Goal: Use online tool/utility: Use online tool/utility

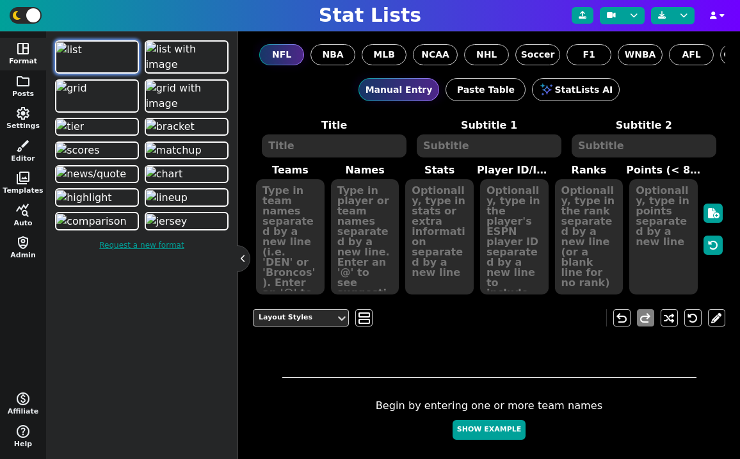
click at [82, 58] on img at bounding box center [69, 49] width 26 height 15
click at [391, 52] on span "MLB" at bounding box center [384, 54] width 22 height 13
click at [0, 0] on input "MLB" at bounding box center [0, 0] width 0 height 0
click at [20, 210] on span "query_stats" at bounding box center [22, 210] width 15 height 15
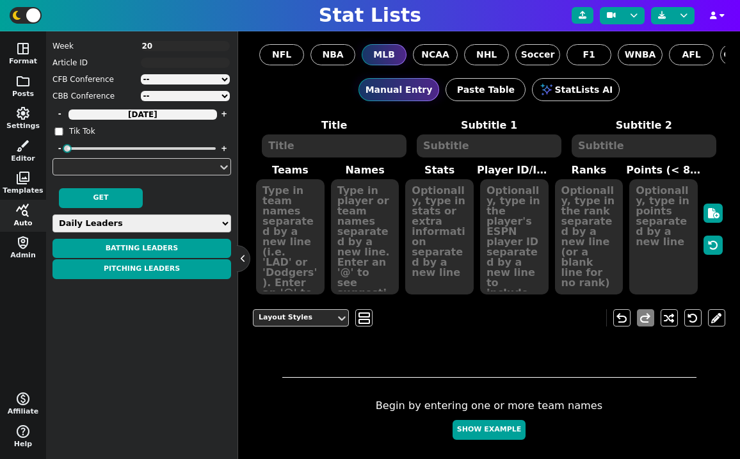
click at [113, 223] on select "Daily Leaders Batting Stats Pitching Stats Reliever Stats Team Stats Power Rank…" at bounding box center [141, 223] width 179 height 18
select select "power"
click at [52, 214] on select "Daily Leaders Batting Stats Pitching Stats Reliever Stats Team Stats Power Rank…" at bounding box center [141, 223] width 179 height 18
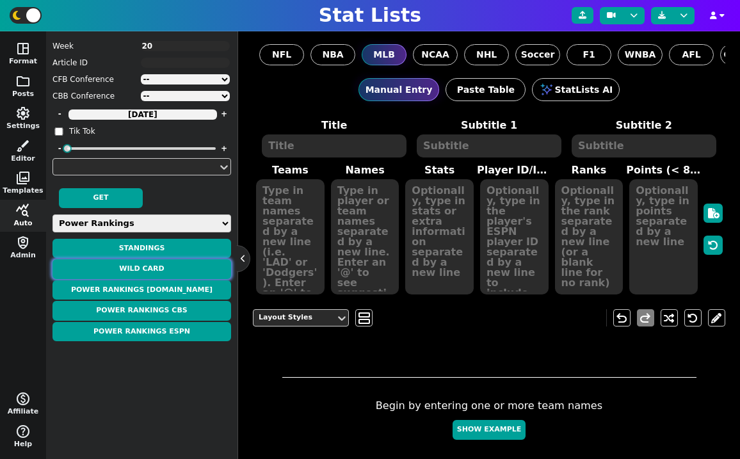
click at [157, 271] on button "WILD CARD" at bounding box center [141, 269] width 179 height 20
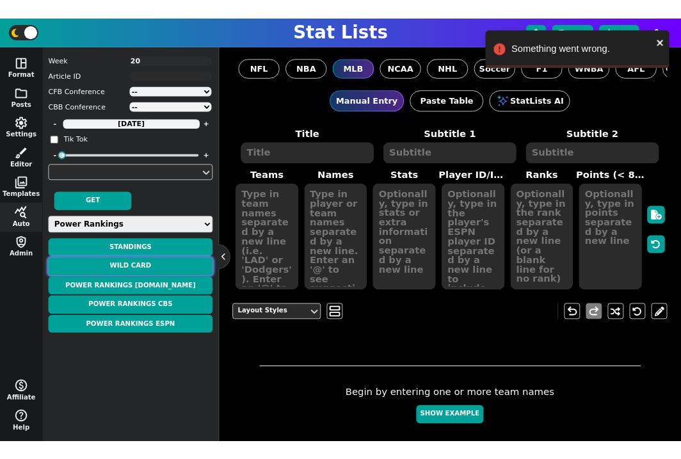
scroll to position [97, 0]
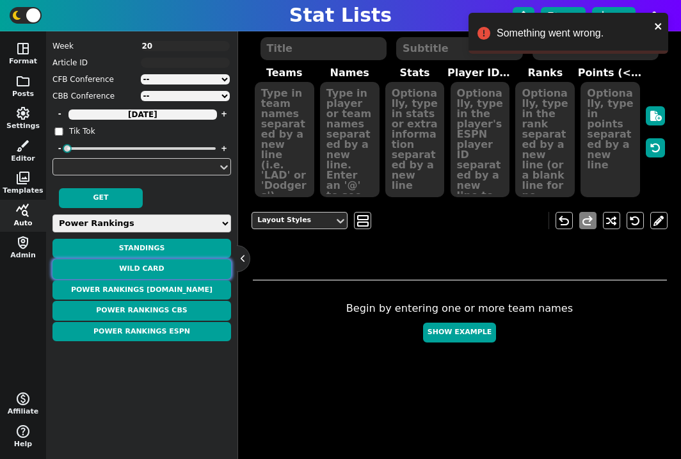
click at [184, 267] on button "WILD CARD" at bounding box center [141, 269] width 179 height 20
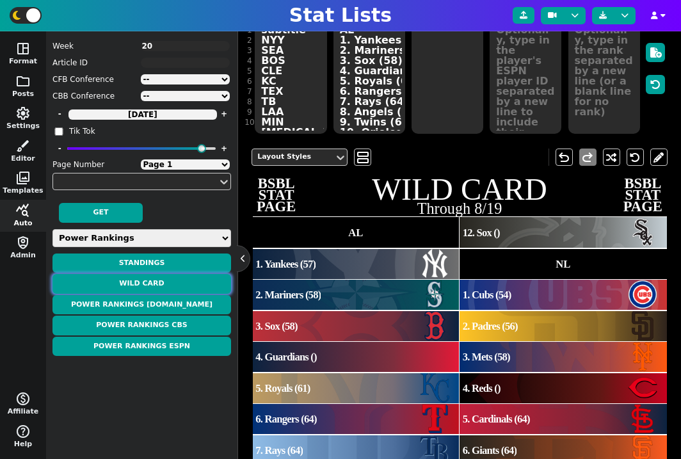
scroll to position [142, 0]
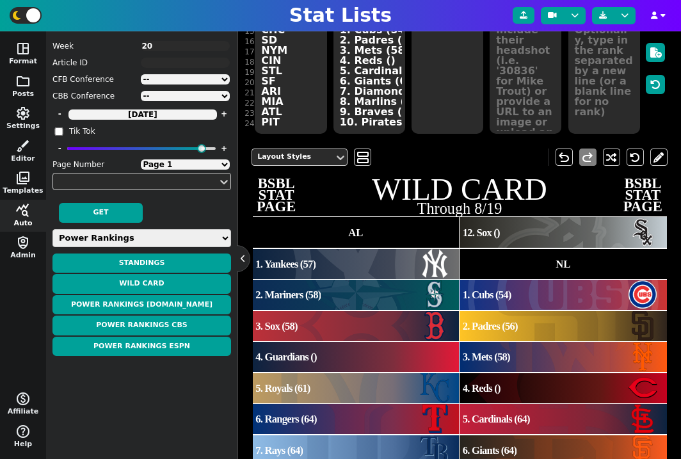
click at [288, 124] on div "Title WILD CARD Subtitle 1 Through 8/19 Subtitle 2 # 1 2 3 4 5 6 7 8 9 10 11 12…" at bounding box center [460, 46] width 416 height 178
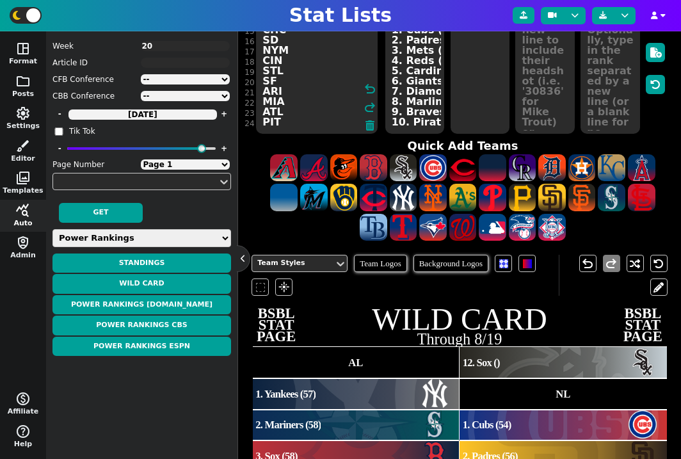
scroll to position [444, 0]
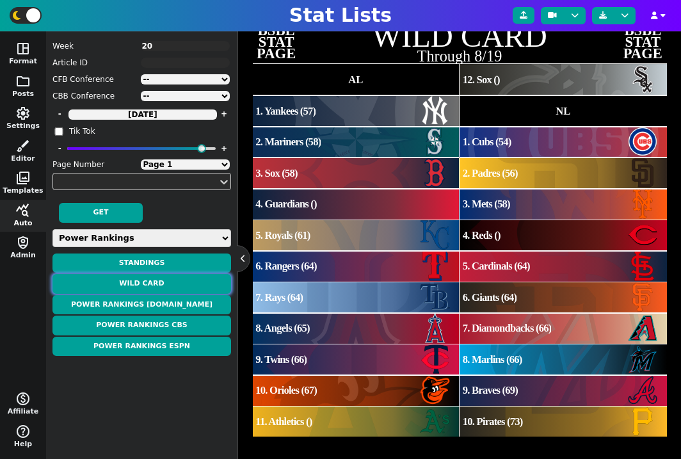
click at [163, 282] on button "WILD CARD" at bounding box center [141, 284] width 179 height 20
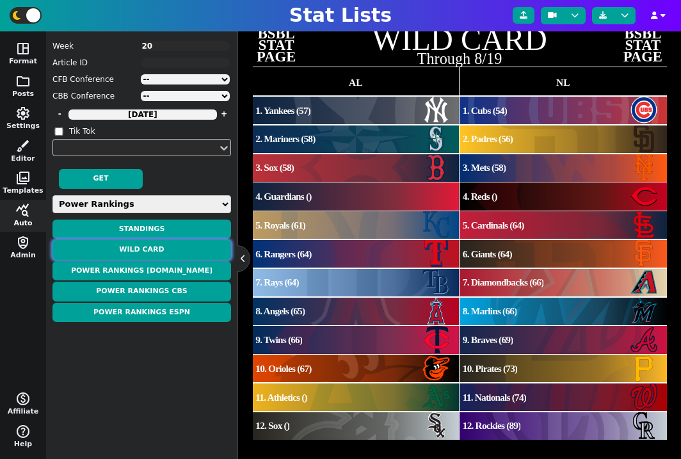
scroll to position [337, 0]
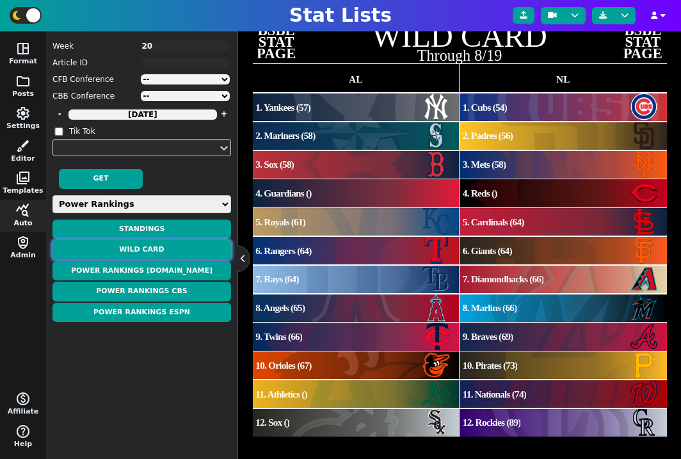
click at [194, 247] on button "WILD CARD" at bounding box center [141, 250] width 179 height 20
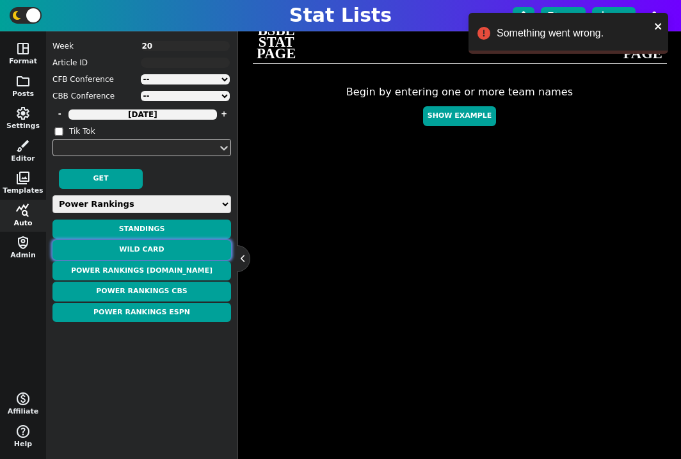
click at [171, 247] on button "WILD CARD" at bounding box center [141, 250] width 179 height 20
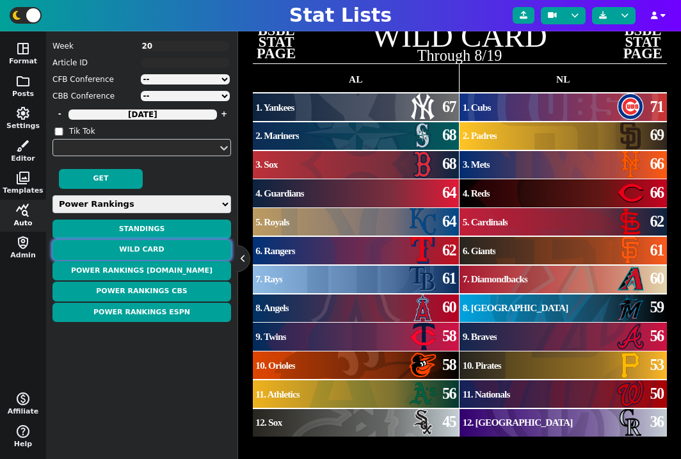
click at [166, 246] on button "WILD CARD" at bounding box center [141, 250] width 179 height 20
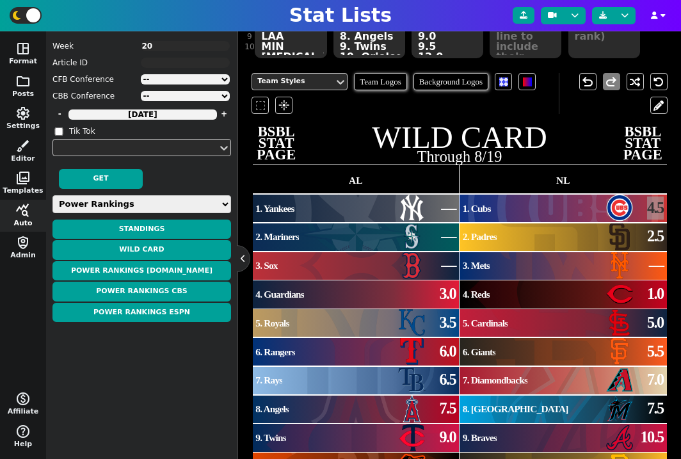
scroll to position [241, 0]
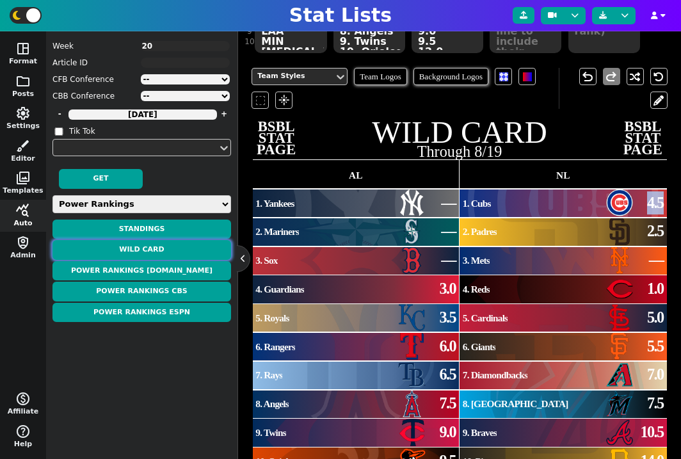
click at [175, 250] on button "WILD CARD" at bounding box center [141, 250] width 179 height 20
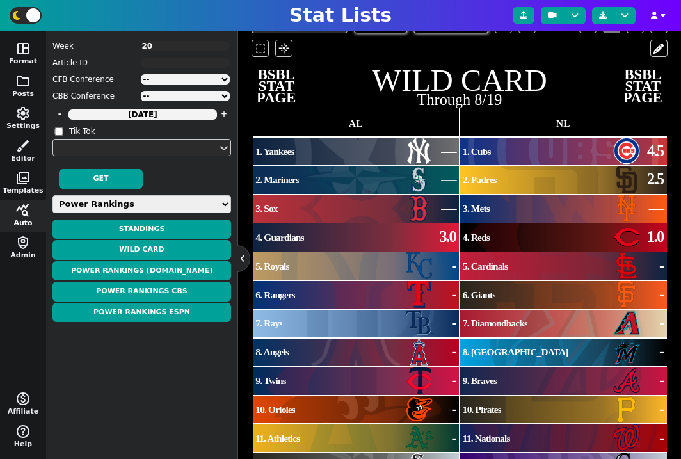
scroll to position [337, 0]
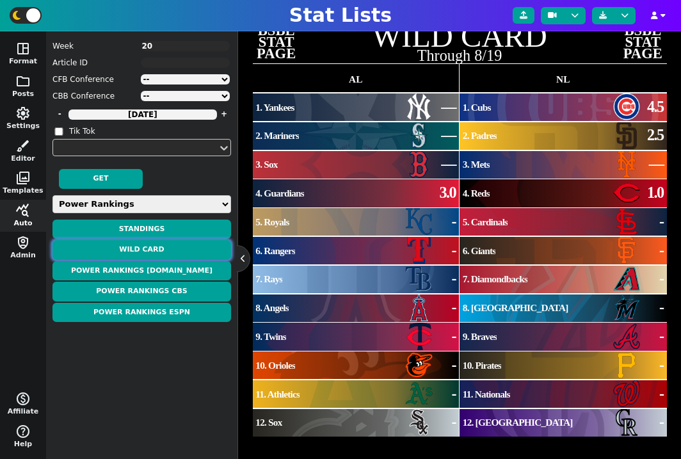
click at [178, 249] on button "WILD CARD" at bounding box center [141, 250] width 179 height 20
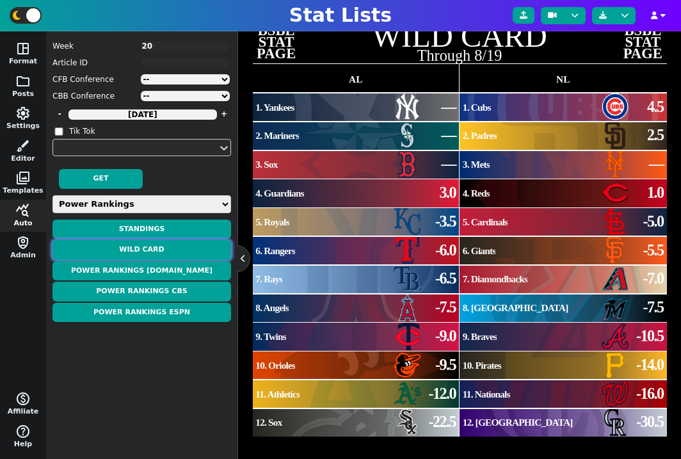
click at [156, 252] on button "WILD CARD" at bounding box center [141, 250] width 179 height 20
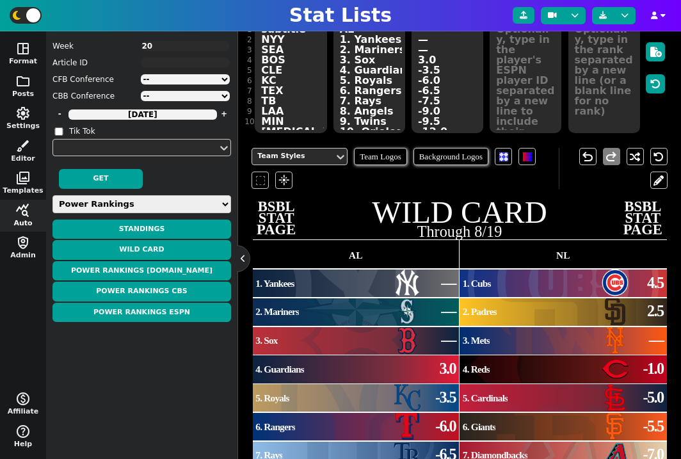
scroll to position [111, 0]
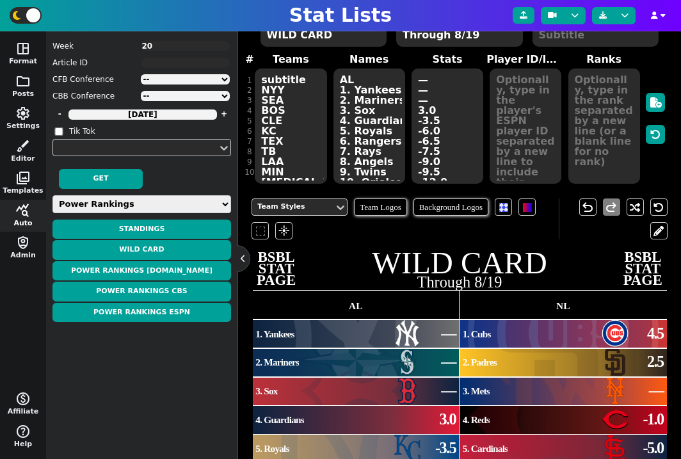
click at [421, 122] on textarea "— — — 3.0 -3.5 -6.0 -6.5 -7.5 -9.0 -9.5 -12.0 -22.5 4.5 2.5 — -1.0 -5.0 -5.5 -7…" at bounding box center [448, 126] width 72 height 115
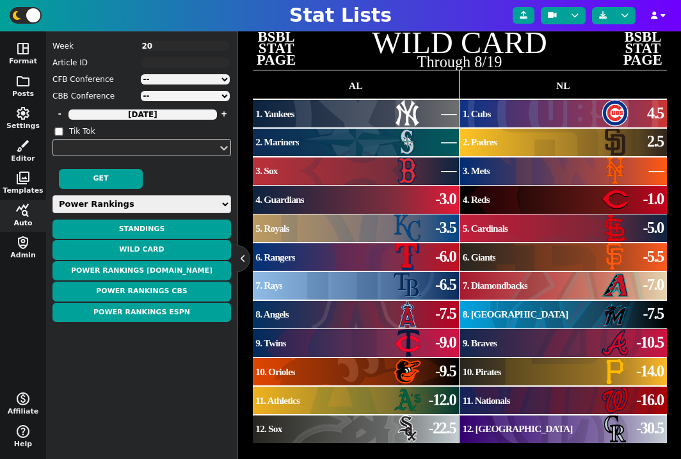
scroll to position [337, 0]
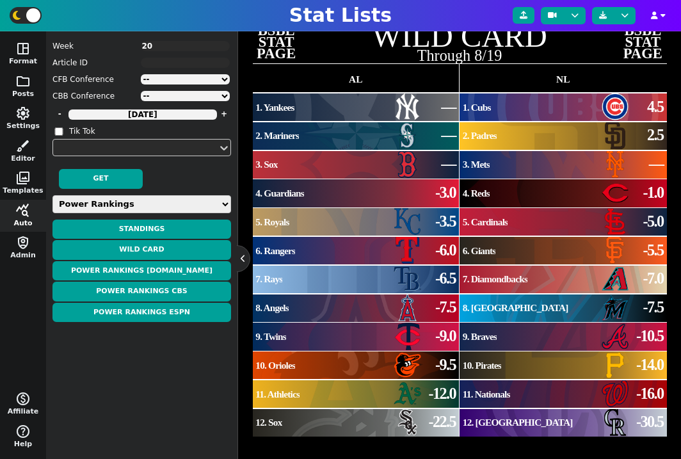
type textarea "— — — -3.0 -3.5 -6.0 -6.5 -7.5 -9.0 -9.5 -12.0 -22.5 4.5 2.5 — -1.0 -5.0 -5.5 -…"
click at [478, 106] on span "1. Cubs" at bounding box center [477, 107] width 28 height 11
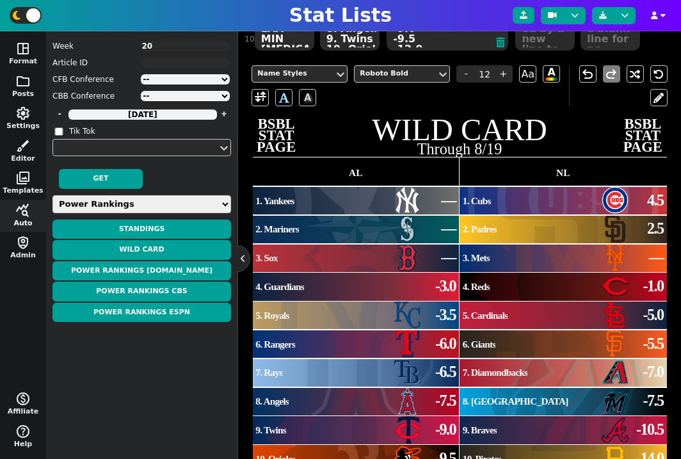
scroll to position [215, 0]
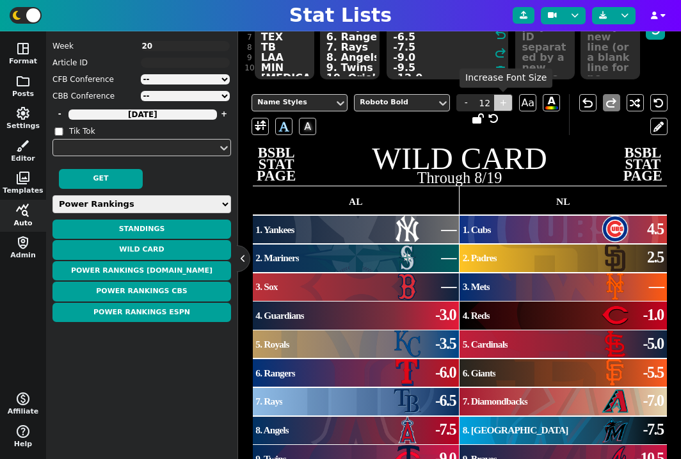
click at [505, 101] on span "+" at bounding box center [503, 102] width 19 height 17
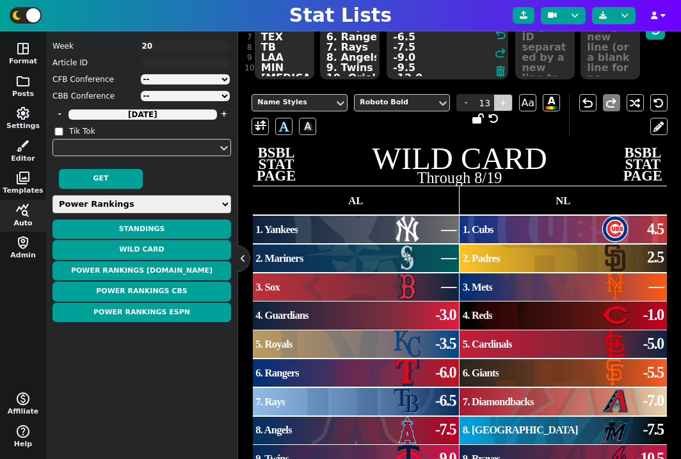
click at [505, 101] on span "+" at bounding box center [503, 102] width 19 height 17
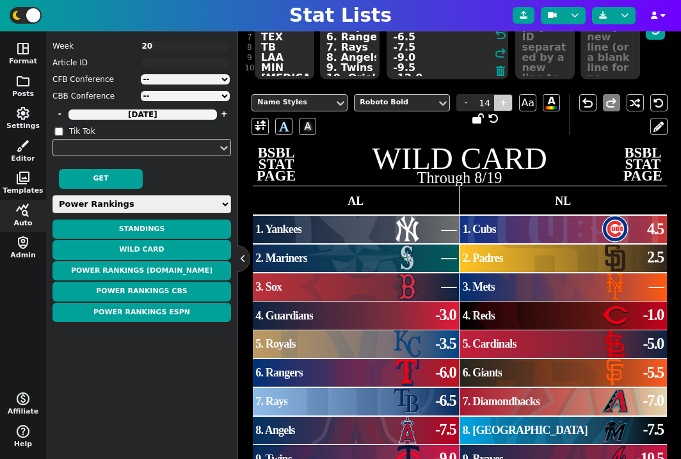
click at [505, 101] on span "+" at bounding box center [503, 102] width 19 height 17
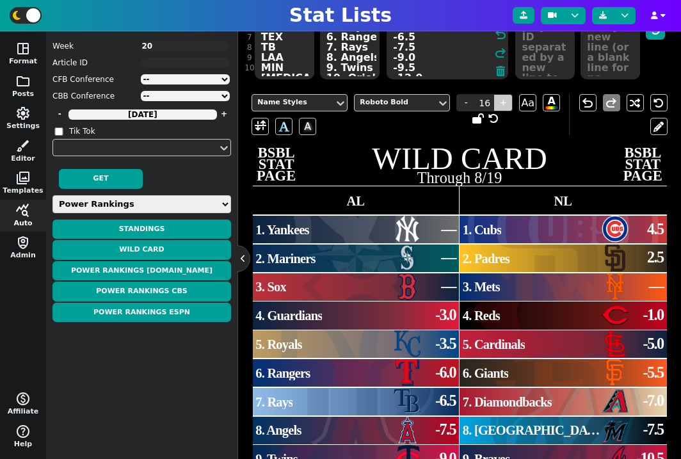
click at [505, 101] on span "+" at bounding box center [503, 102] width 19 height 17
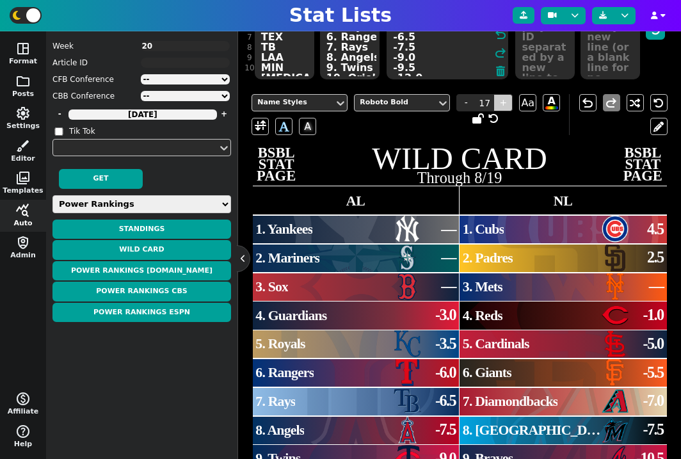
click at [505, 101] on span "+" at bounding box center [503, 102] width 19 height 17
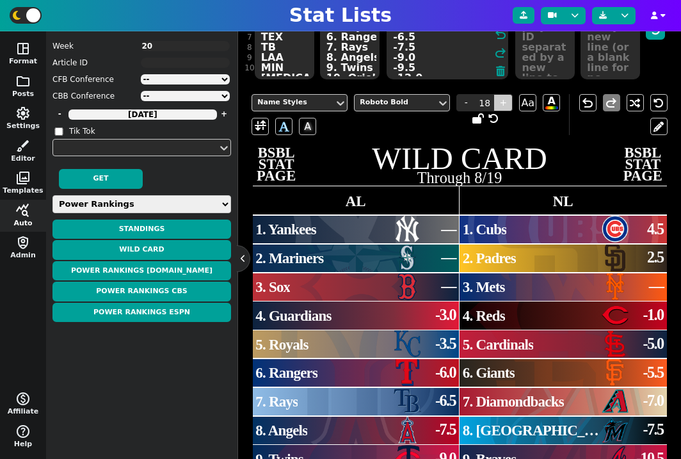
click at [505, 101] on span "+" at bounding box center [503, 102] width 19 height 17
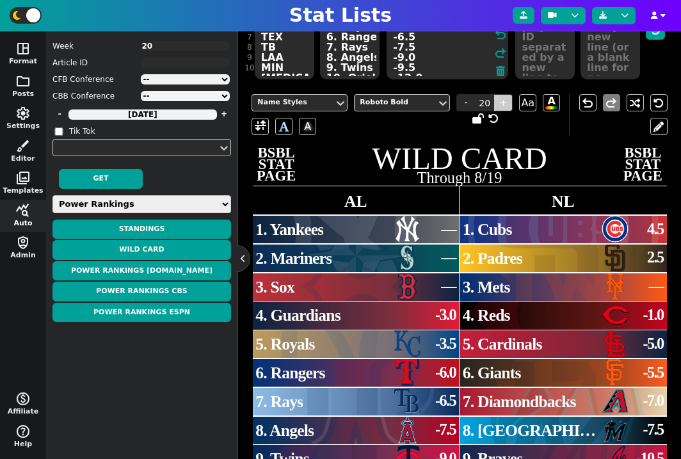
click at [505, 101] on span "+" at bounding box center [503, 102] width 19 height 17
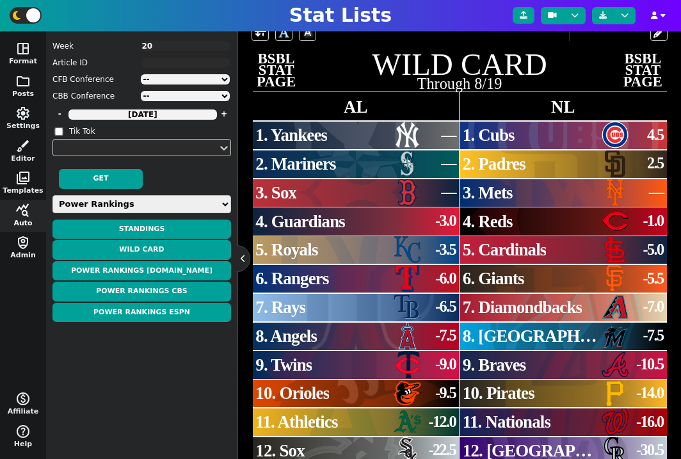
scroll to position [300, 0]
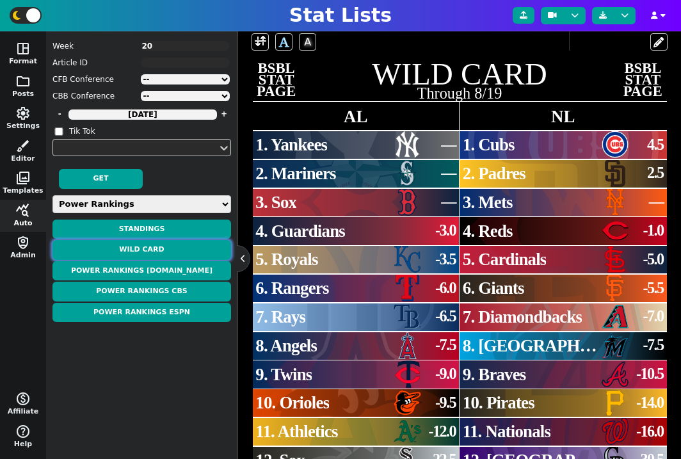
click at [174, 249] on button "WILD CARD" at bounding box center [141, 250] width 179 height 20
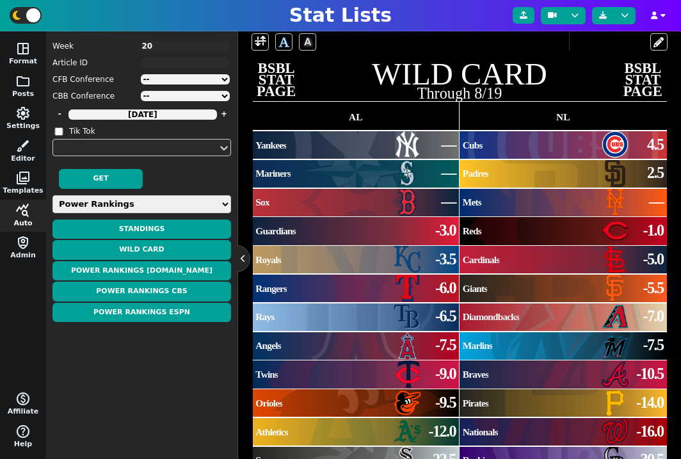
scroll to position [337, 0]
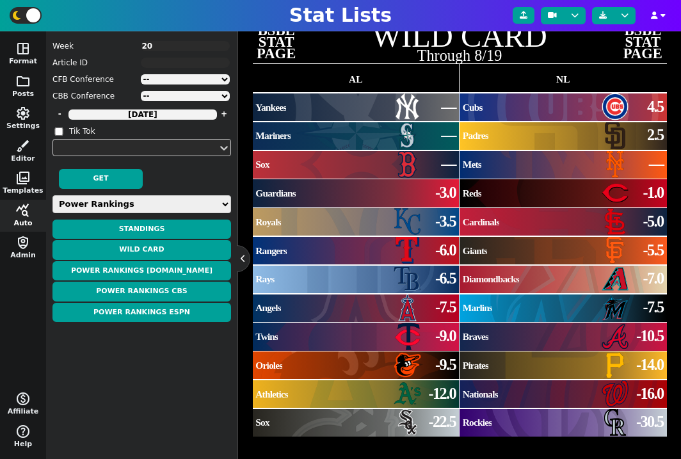
click at [475, 104] on span "Cubs" at bounding box center [473, 107] width 20 height 11
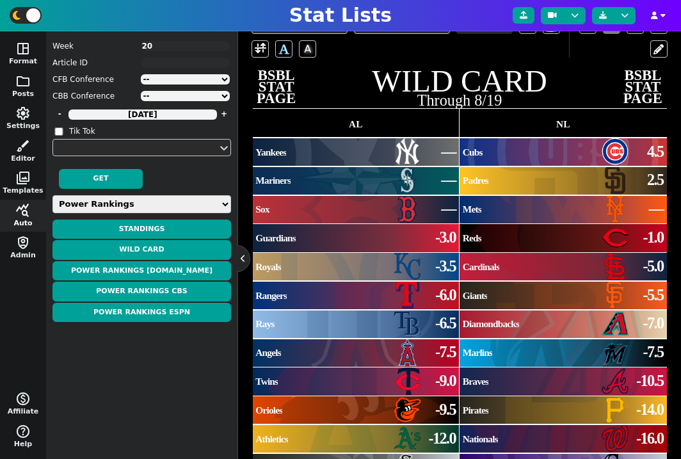
scroll to position [193, 0]
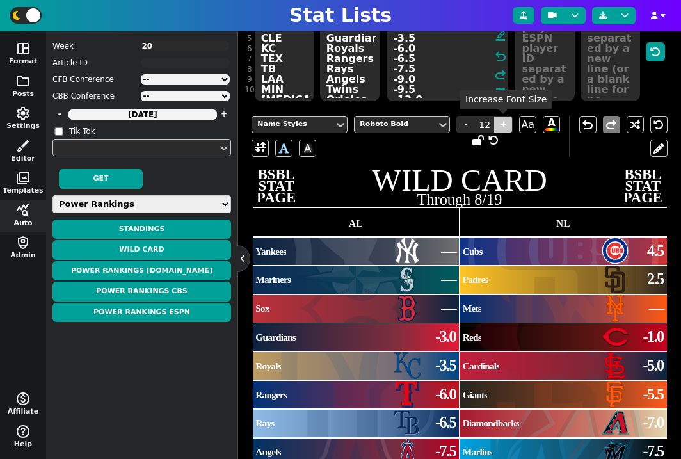
click at [503, 122] on span "+" at bounding box center [503, 124] width 19 height 17
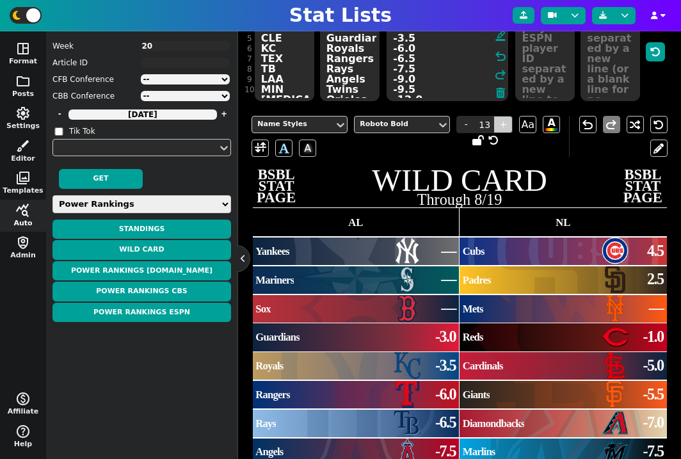
click at [503, 122] on span "+" at bounding box center [503, 124] width 19 height 17
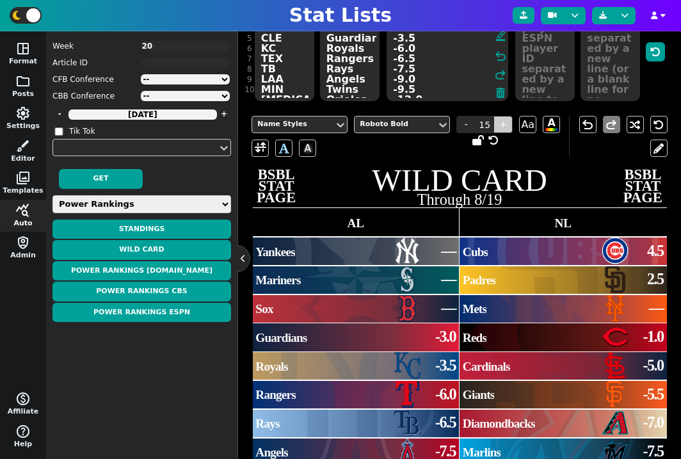
click at [503, 122] on span "+" at bounding box center [503, 124] width 19 height 17
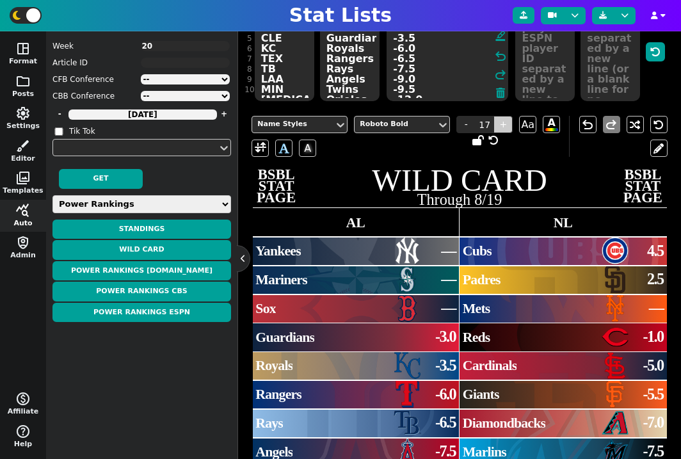
click at [503, 122] on span "+" at bounding box center [503, 124] width 19 height 17
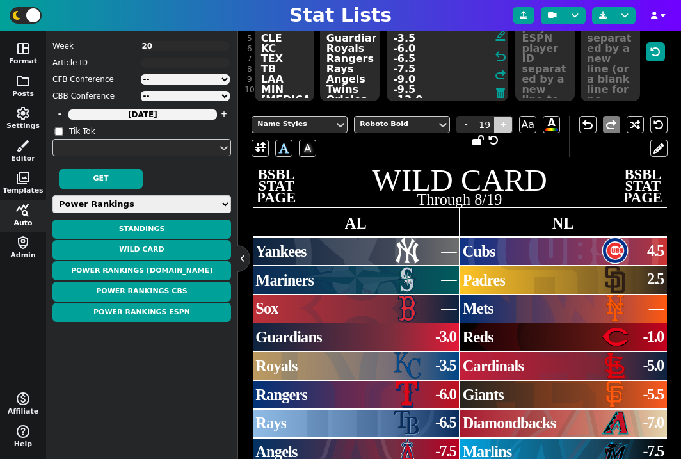
click at [503, 122] on span "+" at bounding box center [503, 124] width 19 height 17
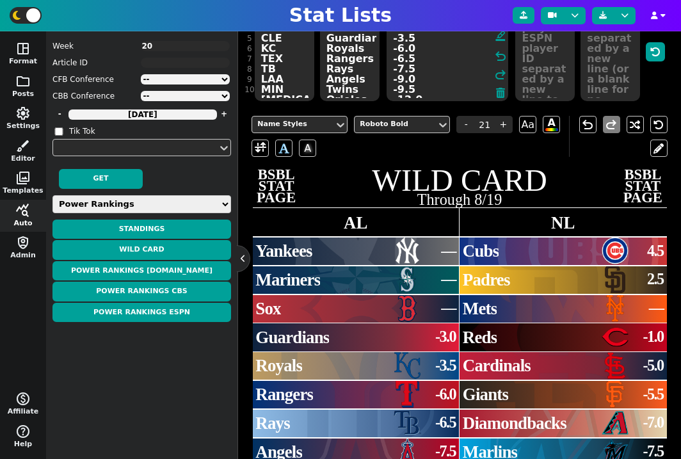
click at [645, 246] on div "4.5" at bounding box center [649, 250] width 29 height 23
click at [483, 255] on span "Cubs" at bounding box center [481, 251] width 36 height 19
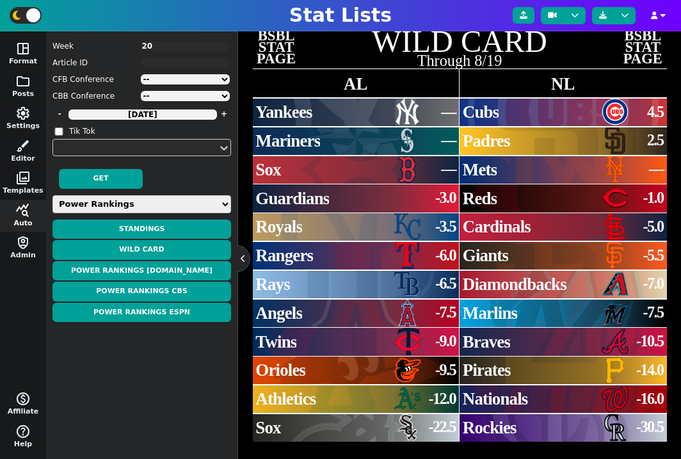
scroll to position [337, 0]
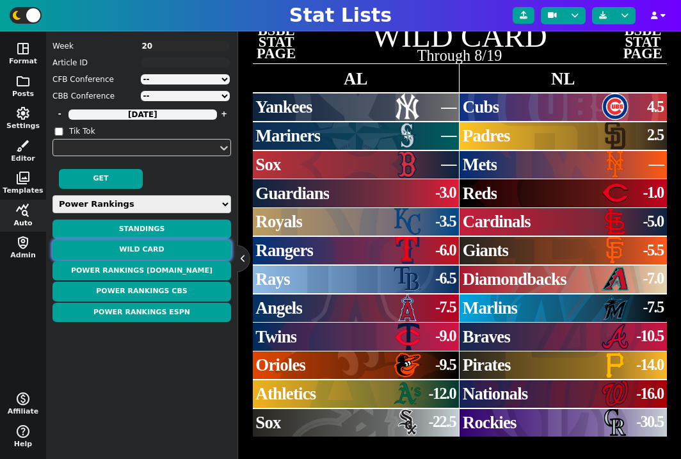
click at [178, 252] on button "WILD CARD" at bounding box center [141, 250] width 179 height 20
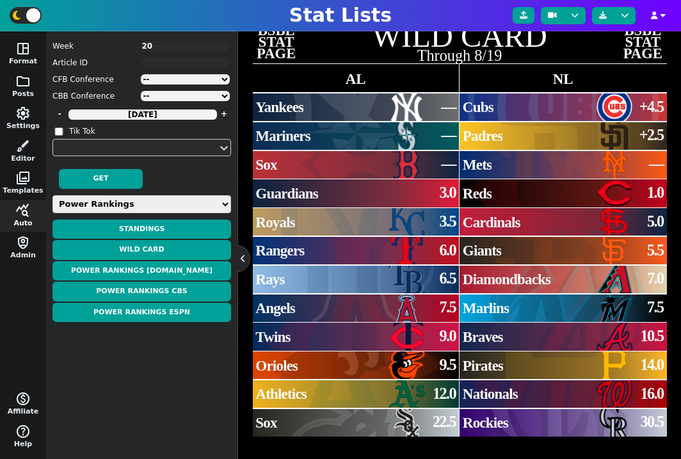
click at [486, 220] on span "Cardinals" at bounding box center [492, 222] width 58 height 16
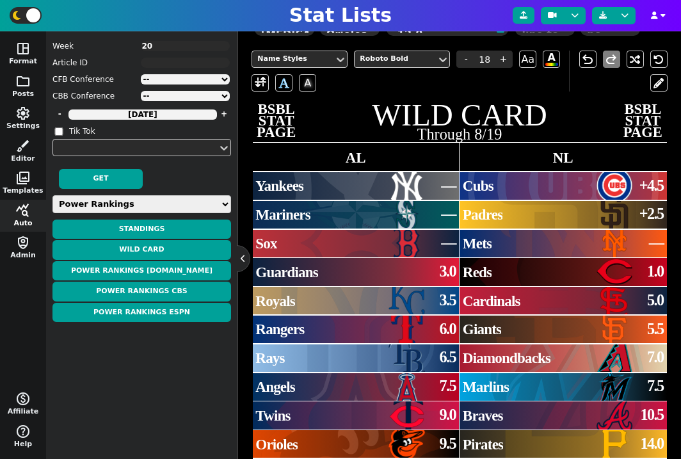
scroll to position [254, 0]
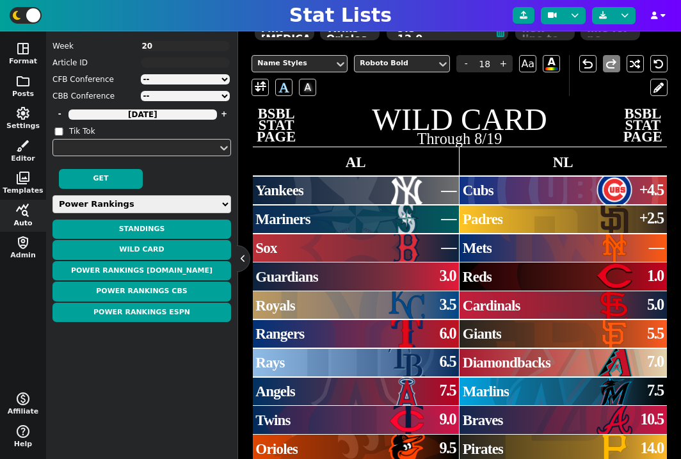
click at [652, 276] on span "1.0" at bounding box center [655, 275] width 17 height 23
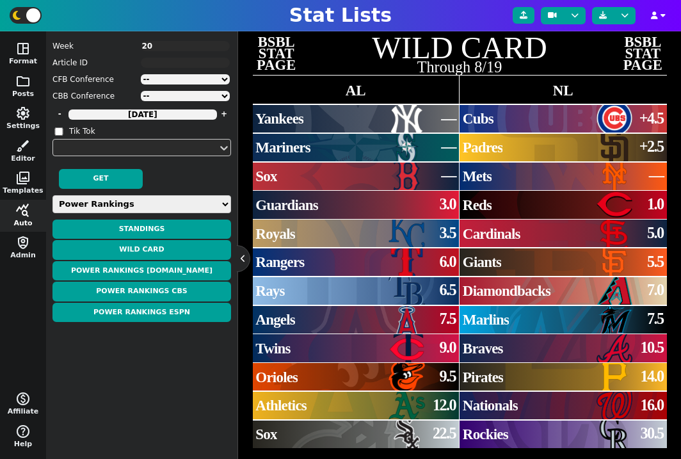
scroll to position [337, 0]
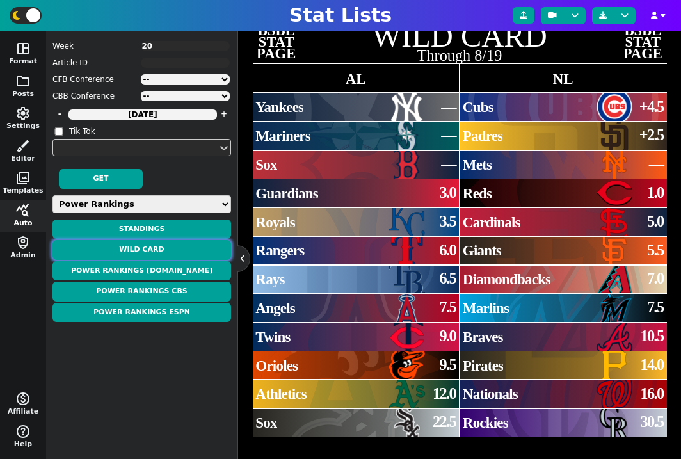
click at [147, 253] on button "WILD CARD" at bounding box center [141, 250] width 179 height 20
click at [178, 249] on button "WILD CARD" at bounding box center [141, 250] width 179 height 20
click at [173, 252] on button "WILD CARD" at bounding box center [141, 250] width 179 height 20
click at [184, 249] on button "WILD CARD" at bounding box center [141, 250] width 179 height 20
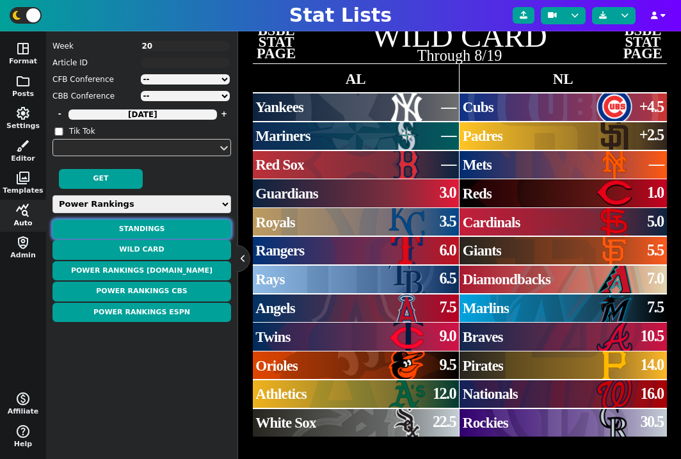
click at [169, 227] on button "STANDINGS" at bounding box center [141, 230] width 179 height 20
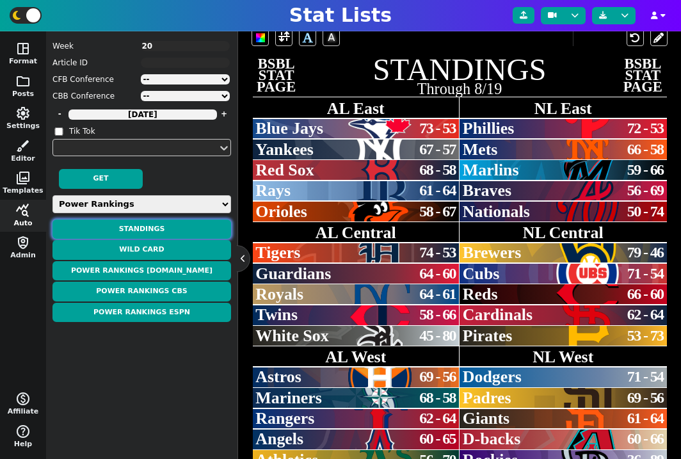
scroll to position [321, 0]
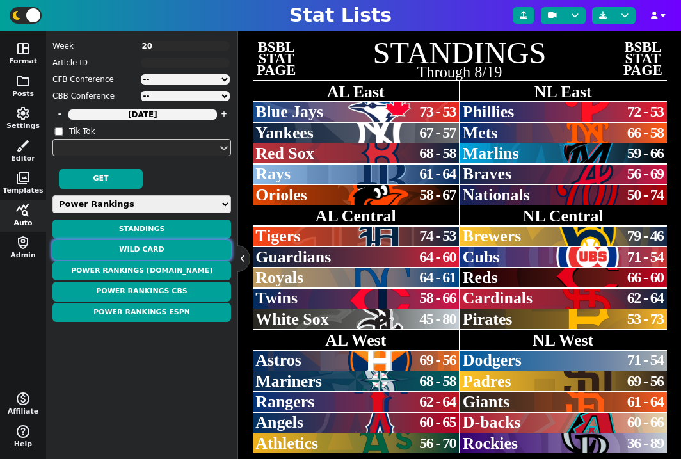
click at [157, 248] on button "WILD CARD" at bounding box center [141, 250] width 179 height 20
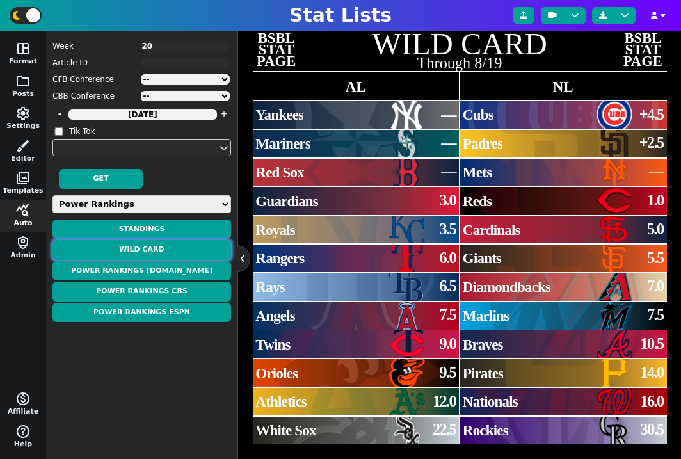
scroll to position [337, 0]
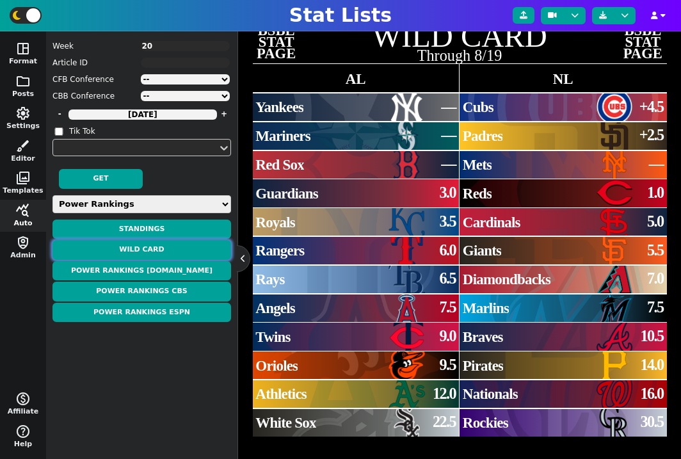
click at [176, 246] on button "WILD CARD" at bounding box center [141, 250] width 179 height 20
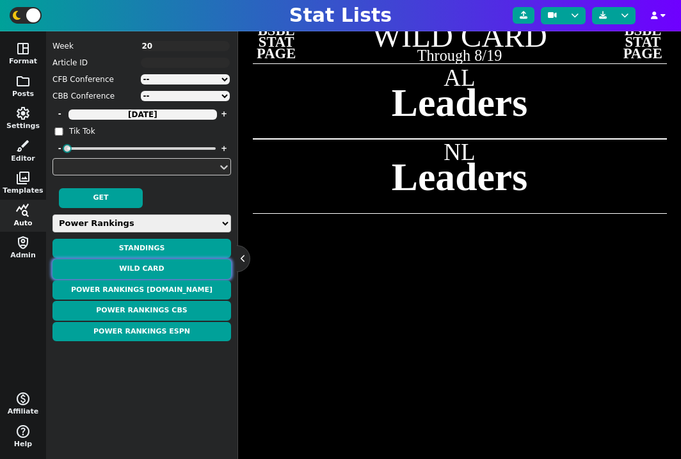
click at [162, 263] on button "WILD CARD" at bounding box center [141, 269] width 179 height 20
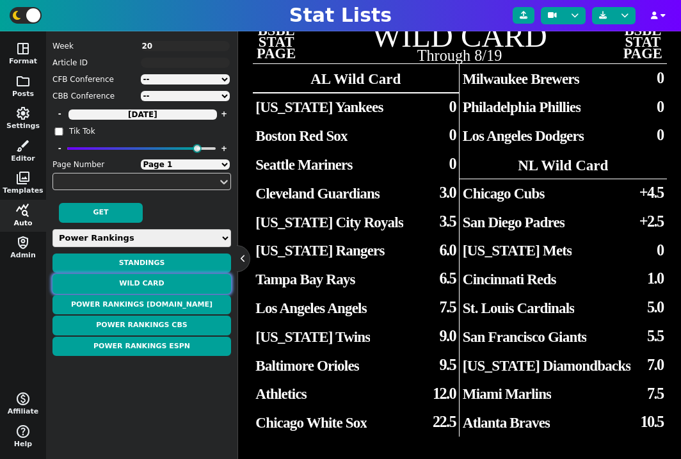
click at [155, 283] on button "WILD CARD" at bounding box center [141, 284] width 179 height 20
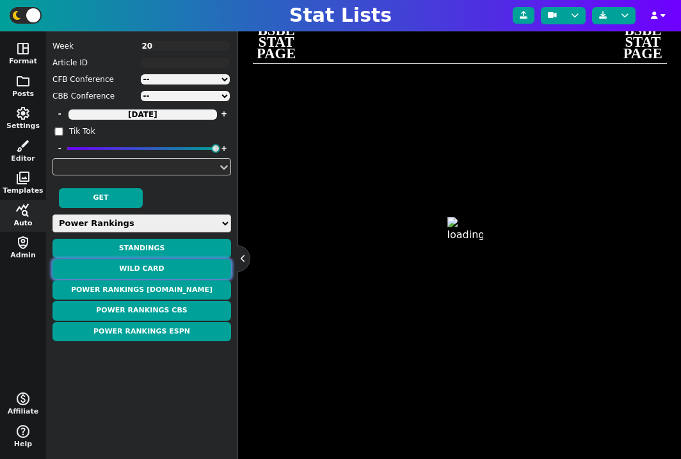
type input "23"
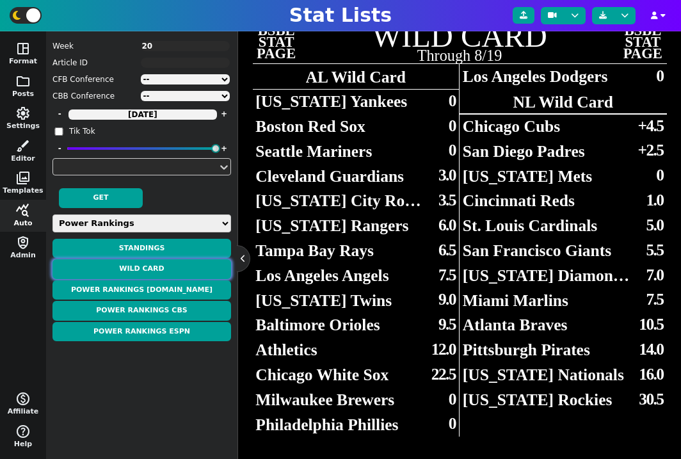
scroll to position [0, 0]
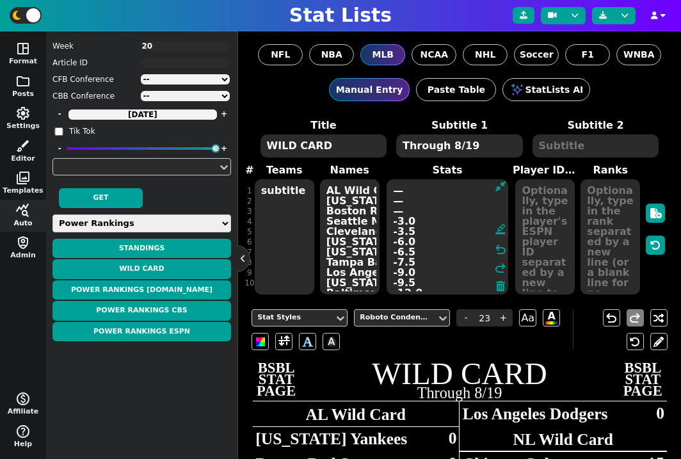
click at [278, 204] on textarea "subtitle subtitle" at bounding box center [285, 236] width 60 height 115
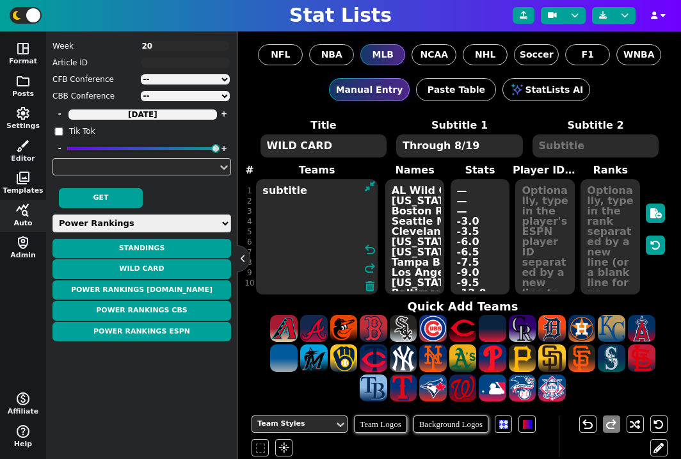
drag, startPoint x: 278, startPoint y: 204, endPoint x: 211, endPoint y: 205, distance: 66.6
click at [211, 205] on div "space_dashboard Format folder Posts settings Settings brush Editor photo_librar…" at bounding box center [340, 245] width 681 height 428
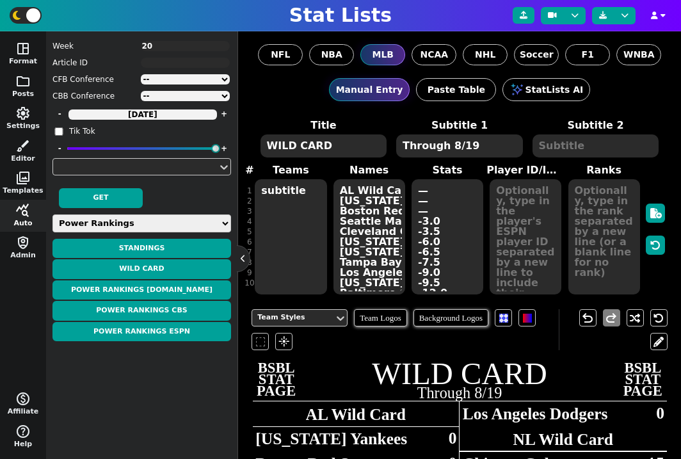
click at [268, 212] on textarea "subtitle subtitle" at bounding box center [291, 236] width 72 height 115
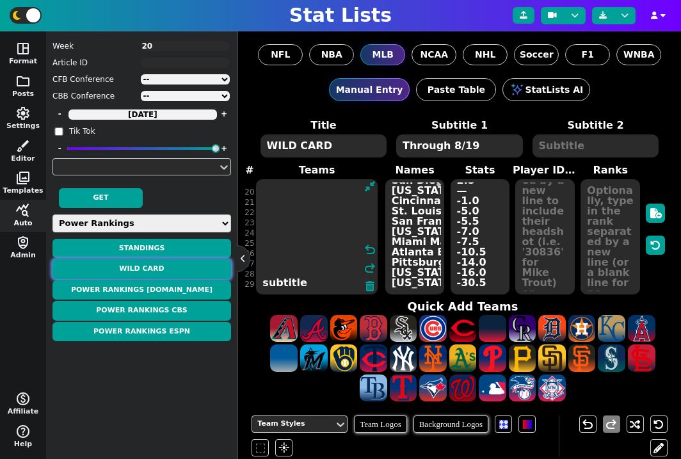
click at [164, 266] on button "WILD CARD" at bounding box center [141, 269] width 179 height 20
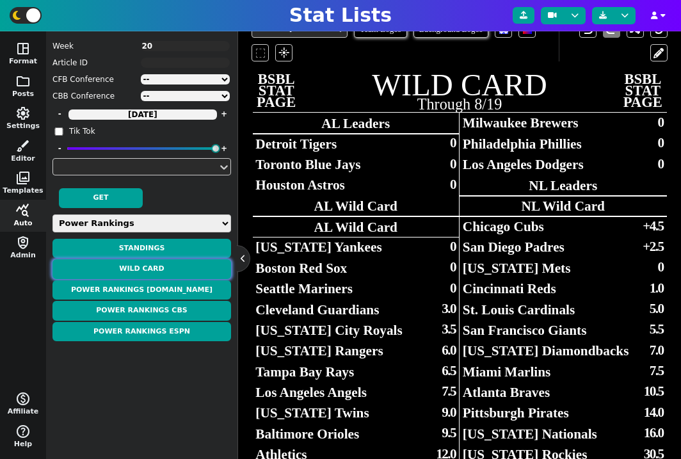
scroll to position [337, 0]
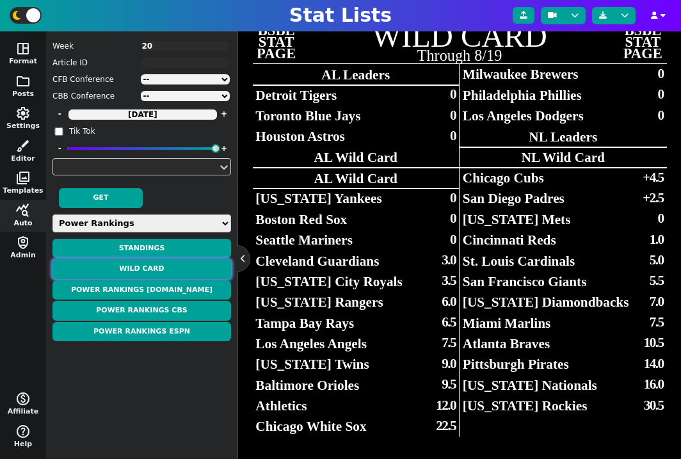
click at [179, 269] on button "WILD CARD" at bounding box center [141, 269] width 179 height 20
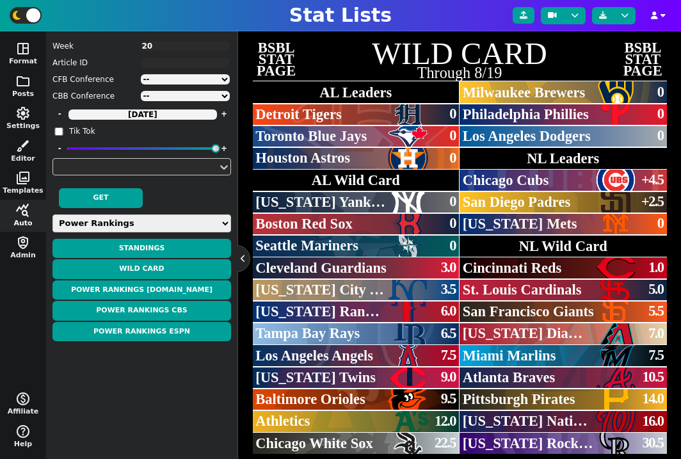
scroll to position [308, 0]
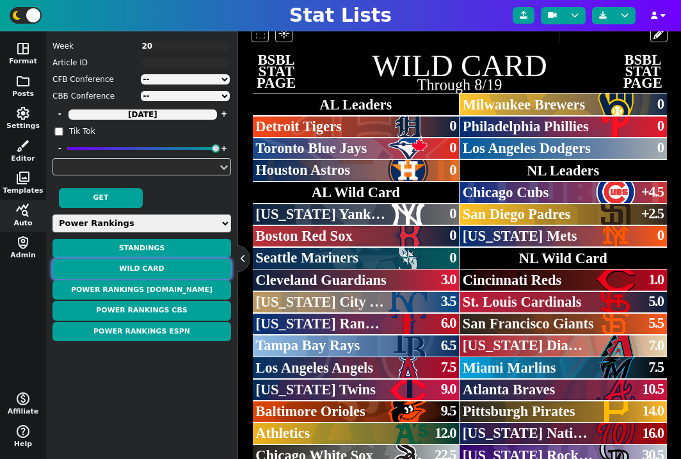
click at [168, 270] on button "WILD CARD" at bounding box center [141, 269] width 179 height 20
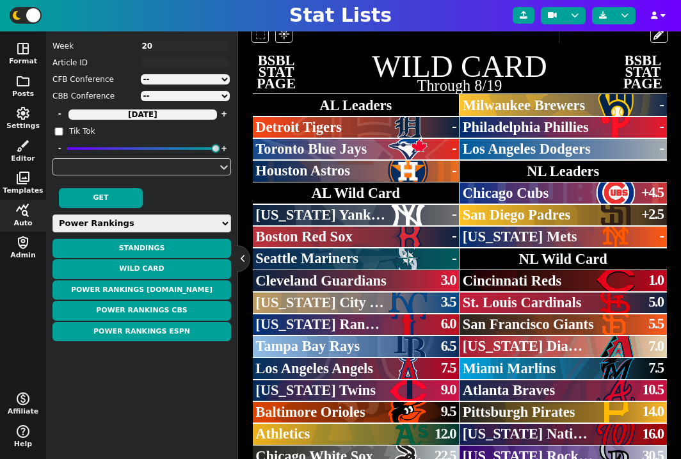
scroll to position [280, 0]
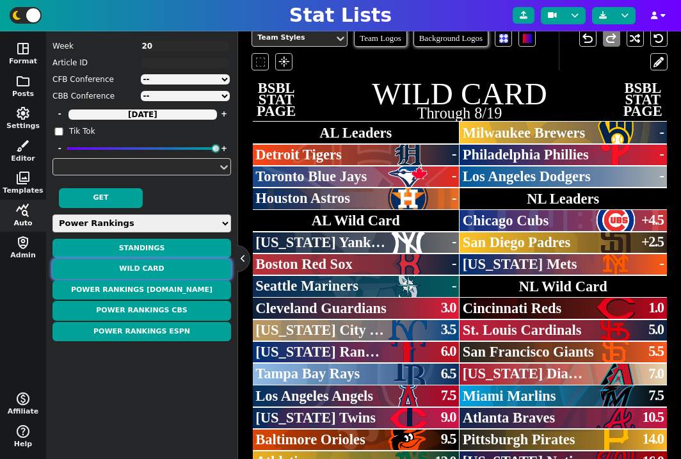
click at [173, 265] on button "WILD CARD" at bounding box center [141, 269] width 179 height 20
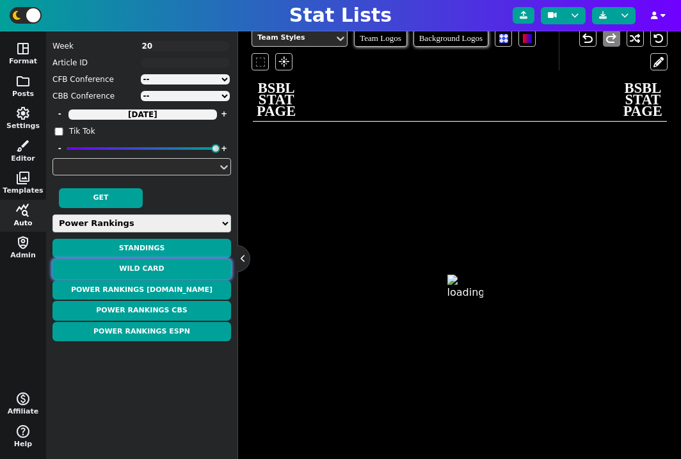
scroll to position [41, 0]
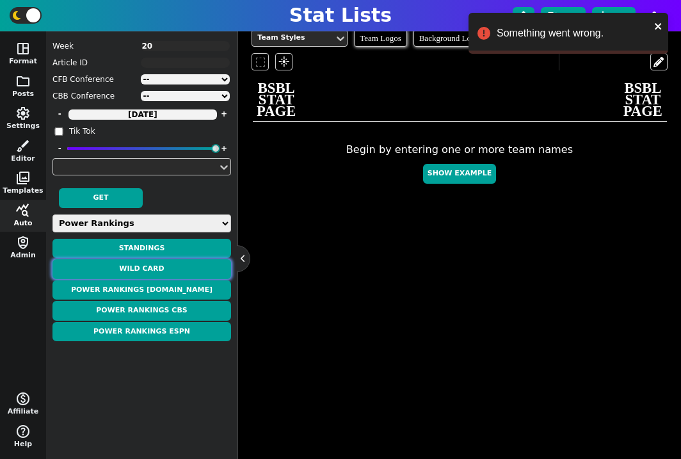
click at [169, 270] on button "WILD CARD" at bounding box center [141, 269] width 179 height 20
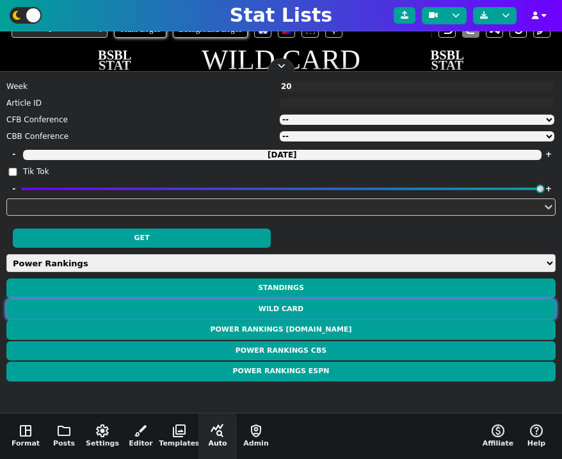
scroll to position [31, 0]
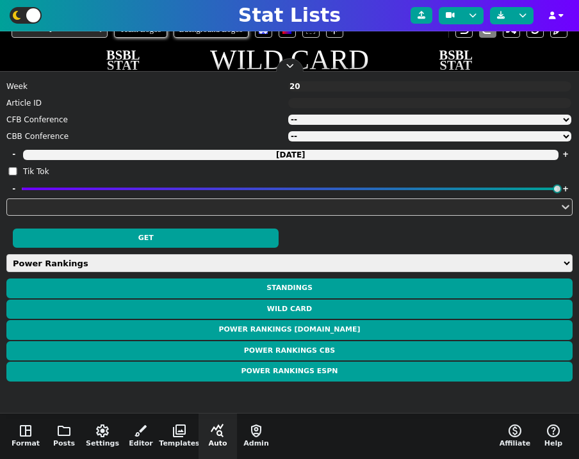
click at [291, 67] on button at bounding box center [290, 65] width 13 height 13
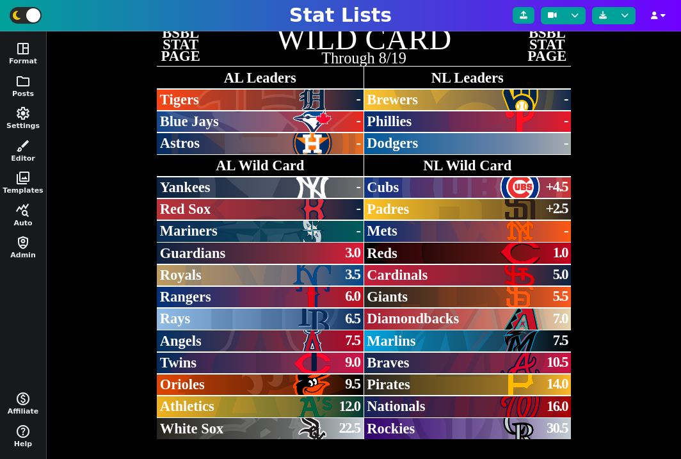
scroll to position [0, 0]
